Goal: Find specific page/section: Find specific page/section

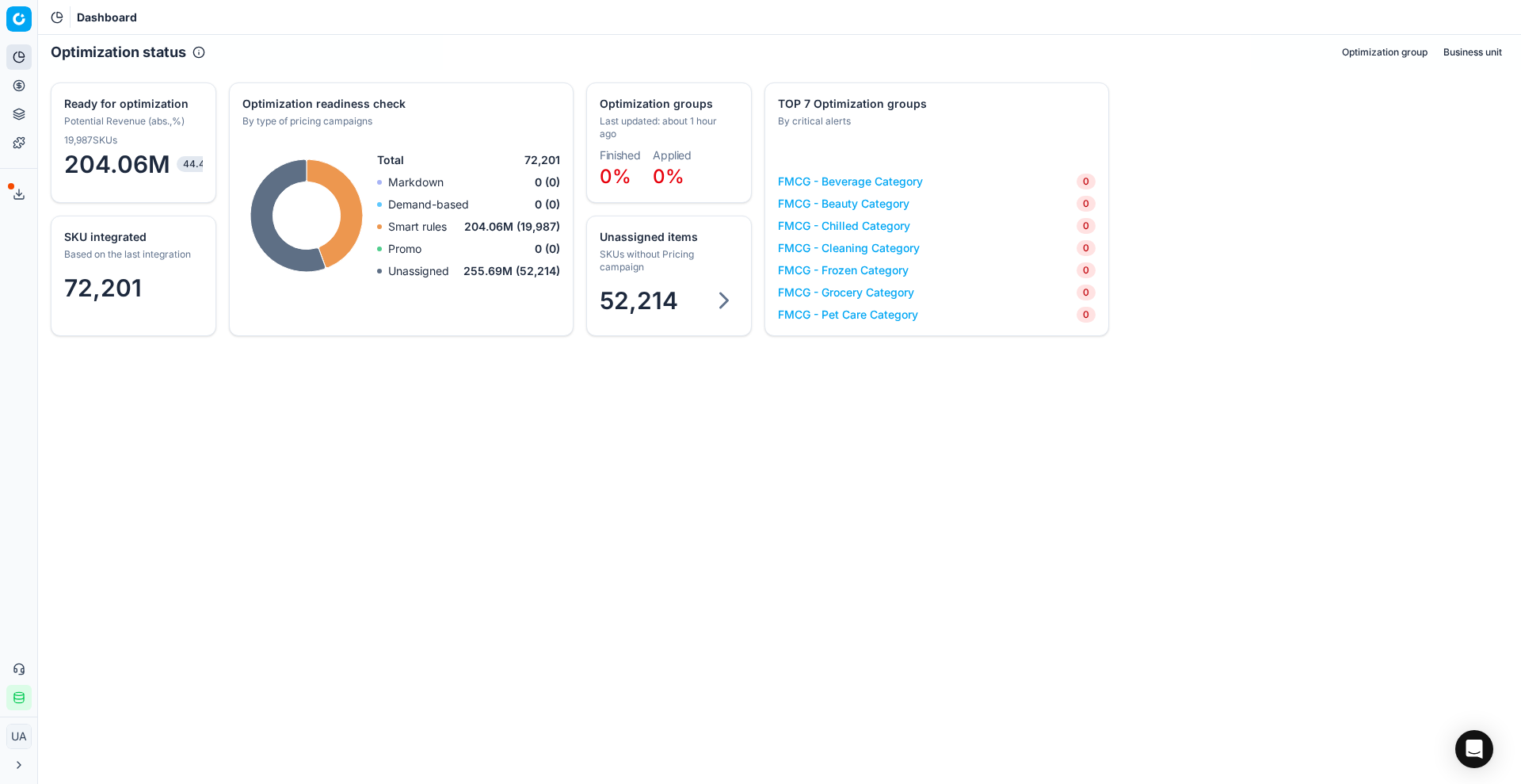
click at [666, 297] on span "52,214" at bounding box center [639, 300] width 78 height 29
